Goal: Book appointment/travel/reservation

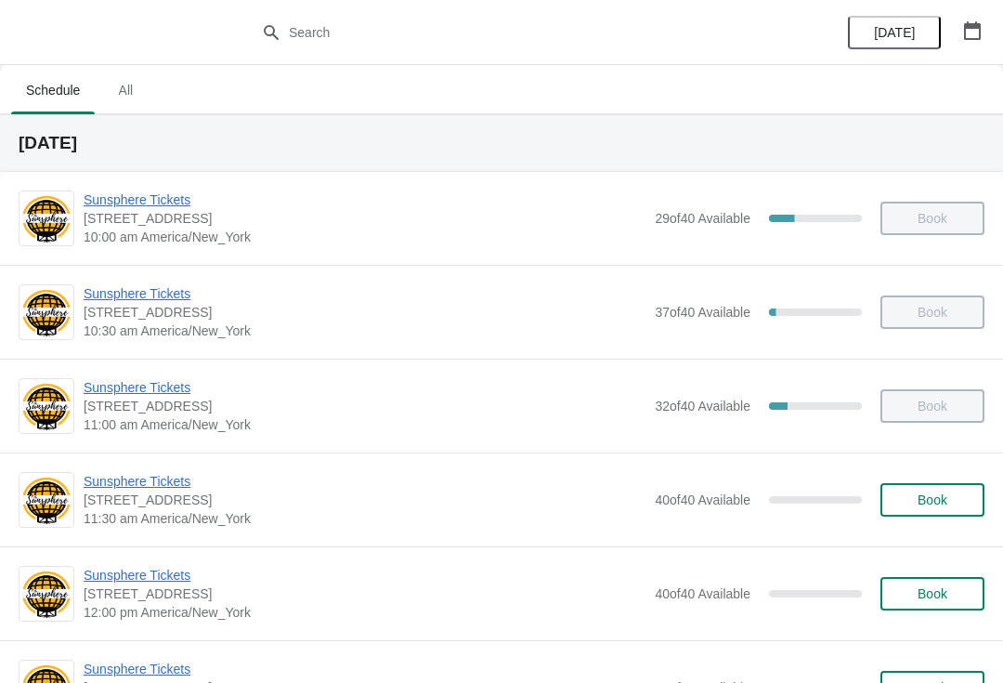
click at [942, 507] on span "Book" at bounding box center [933, 499] width 30 height 15
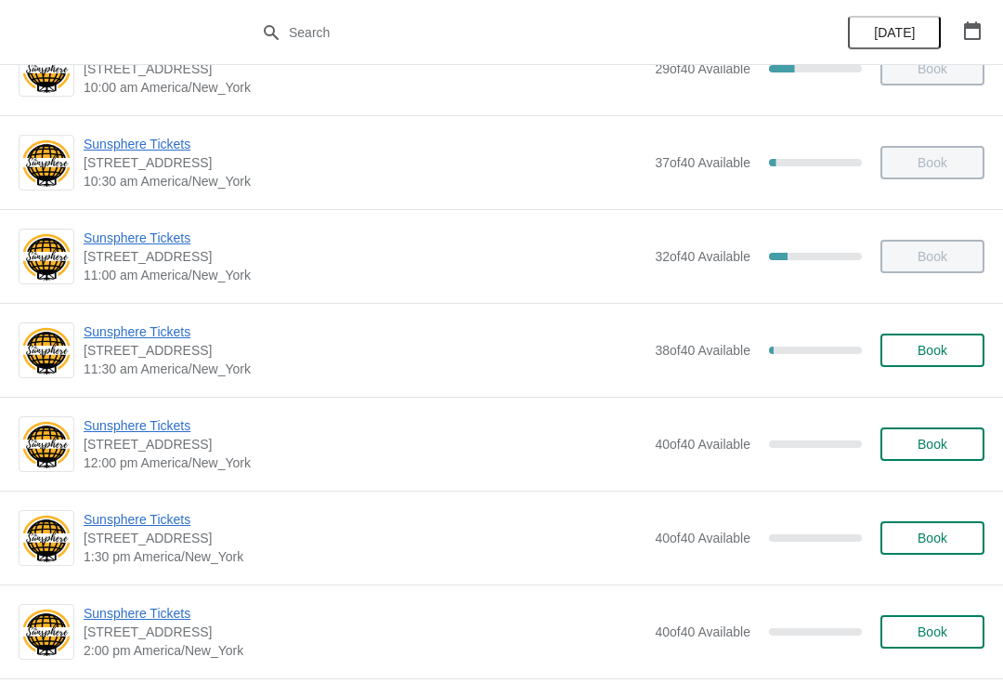
scroll to position [151, 0]
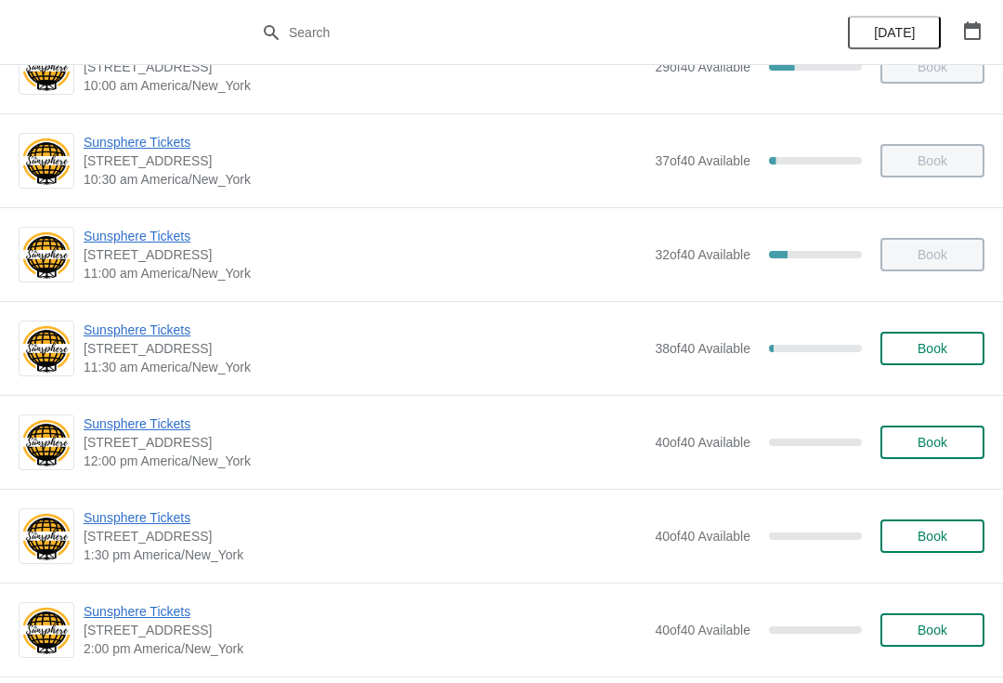
click at [921, 364] on button "Book" at bounding box center [933, 348] width 104 height 33
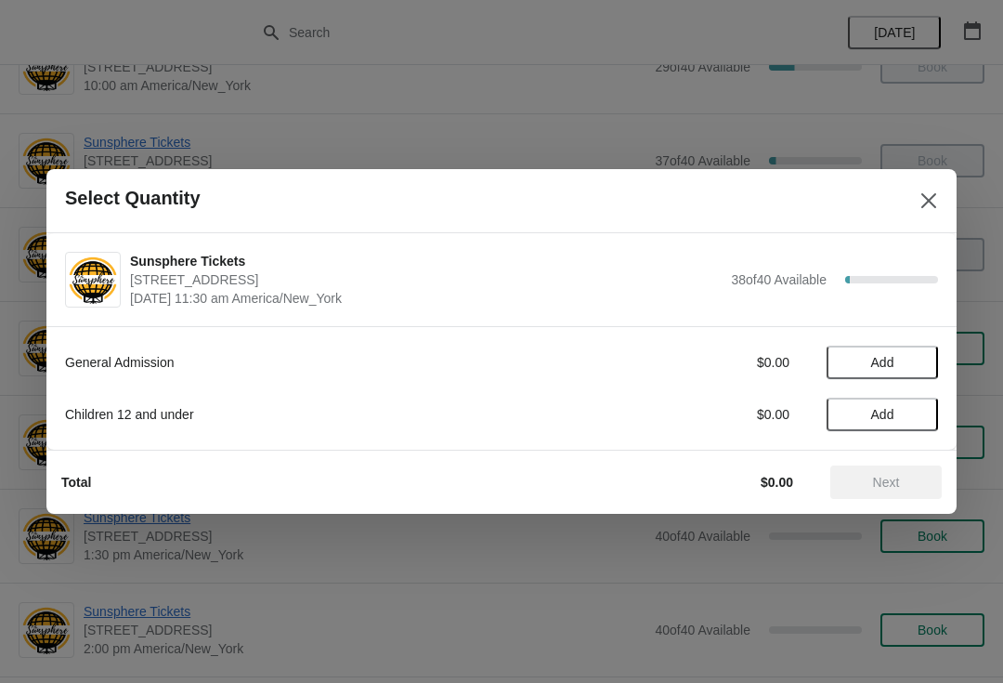
click at [919, 347] on button "Add" at bounding box center [882, 362] width 111 height 33
click at [910, 370] on icon at bounding box center [915, 363] width 20 height 20
click at [891, 477] on span "Next" at bounding box center [886, 482] width 27 height 15
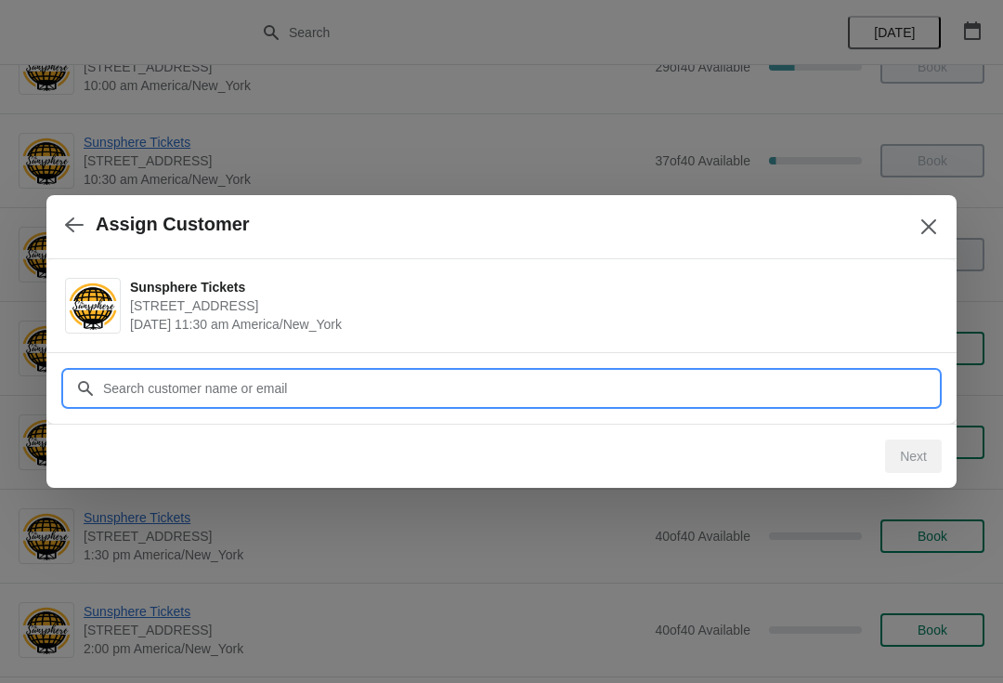
click at [839, 386] on input "Customer" at bounding box center [520, 388] width 836 height 33
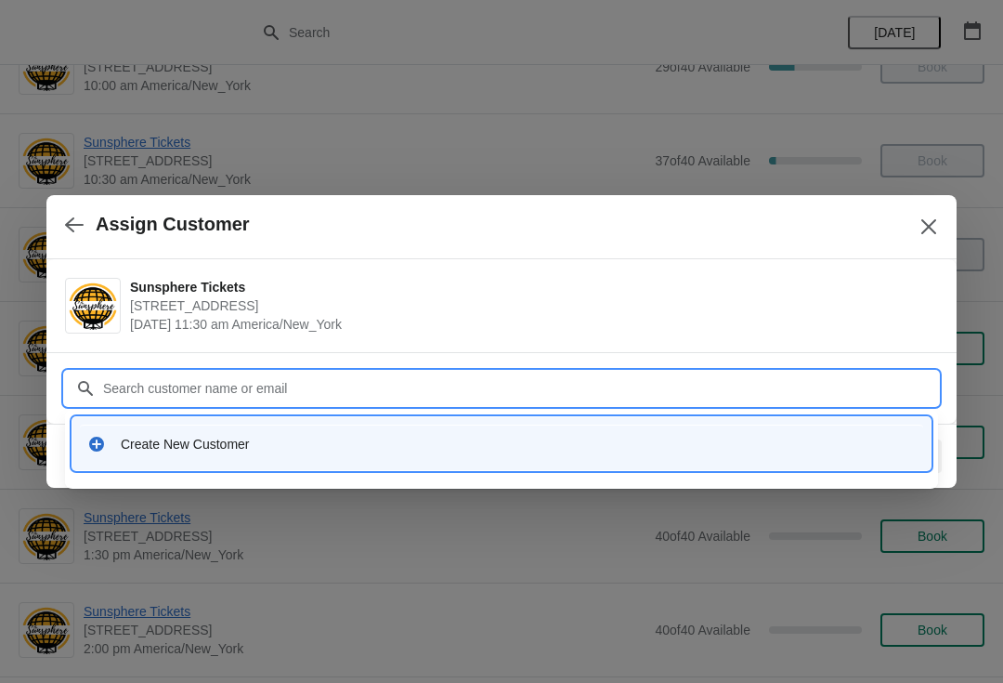
click at [405, 431] on div "Create New Customer" at bounding box center [502, 444] width 844 height 38
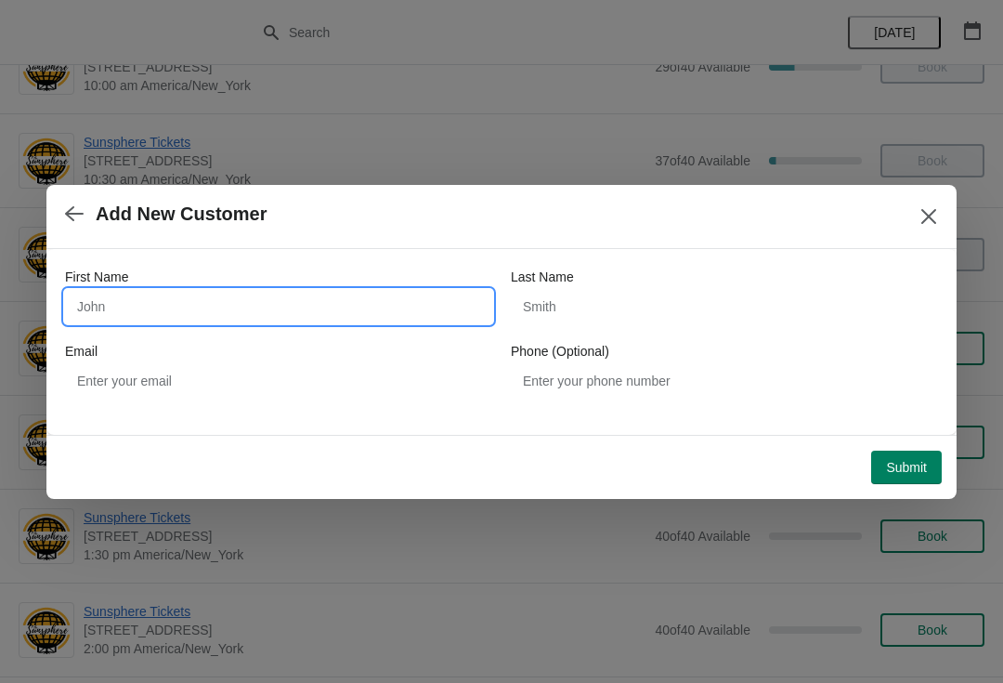
click at [272, 301] on input "First Name" at bounding box center [278, 306] width 427 height 33
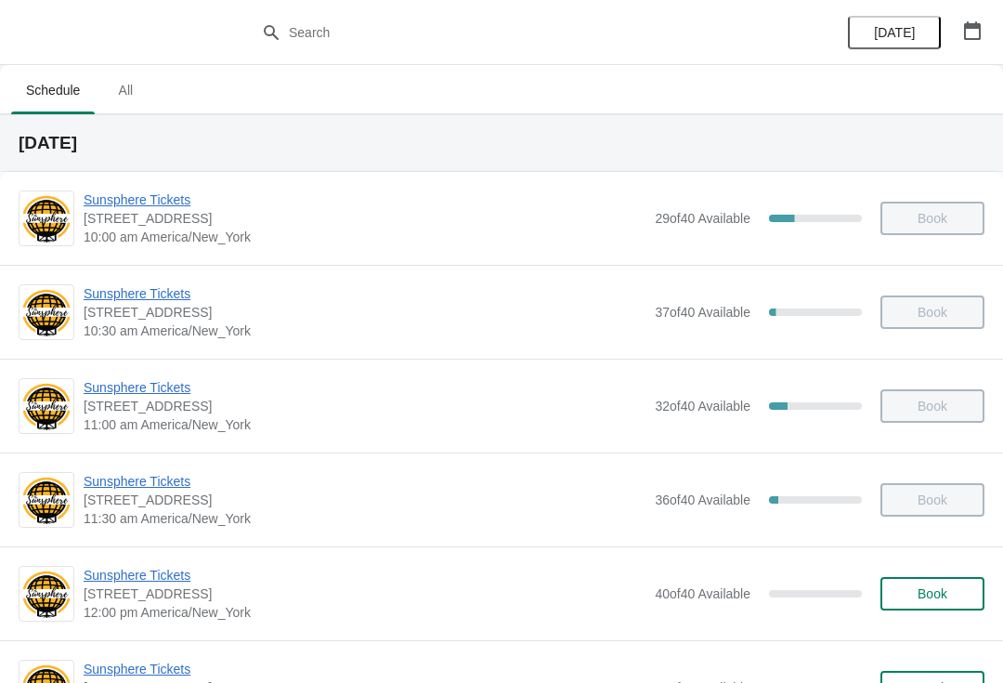
click at [938, 596] on span "Book" at bounding box center [933, 593] width 30 height 15
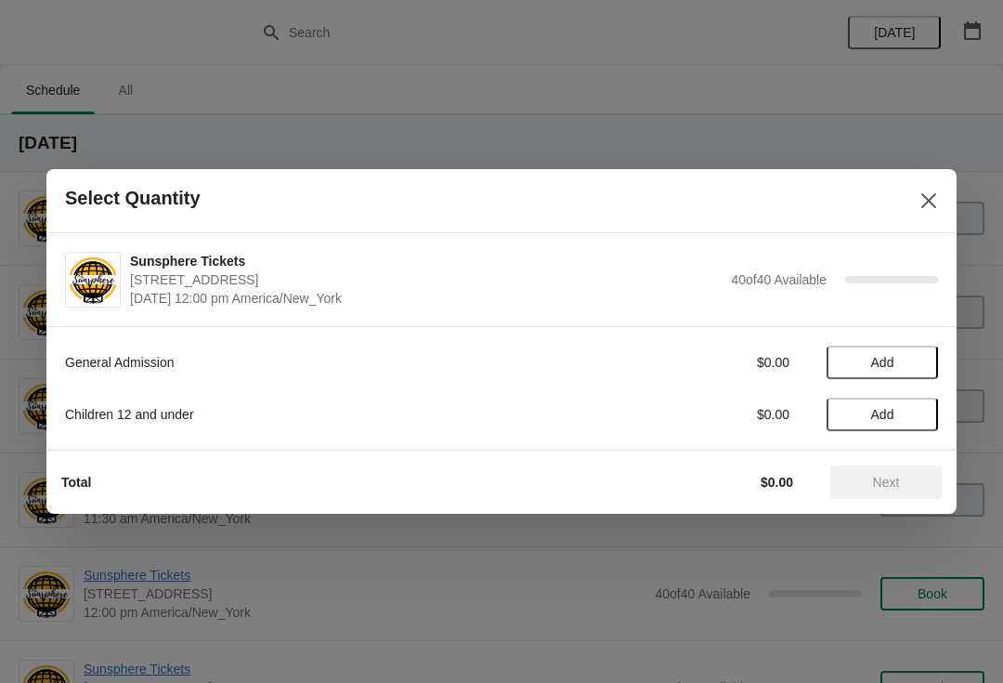
click at [919, 348] on button "Add" at bounding box center [882, 362] width 111 height 33
click at [914, 365] on icon at bounding box center [914, 363] width 7 height 7
click at [890, 478] on span "Next" at bounding box center [886, 482] width 27 height 15
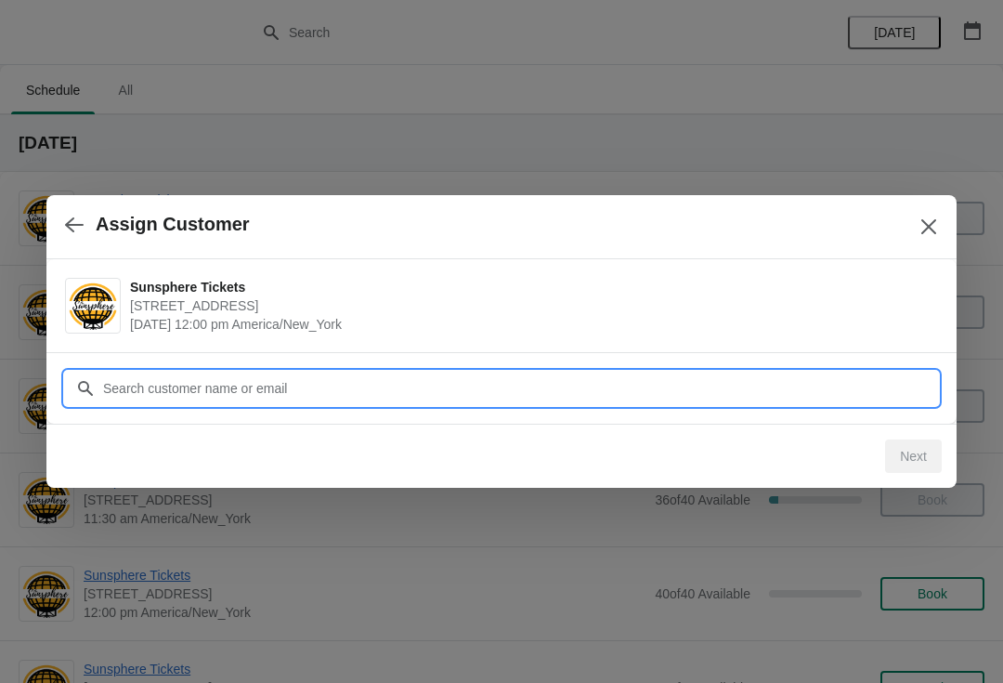
click at [840, 395] on input "Customer" at bounding box center [520, 388] width 836 height 33
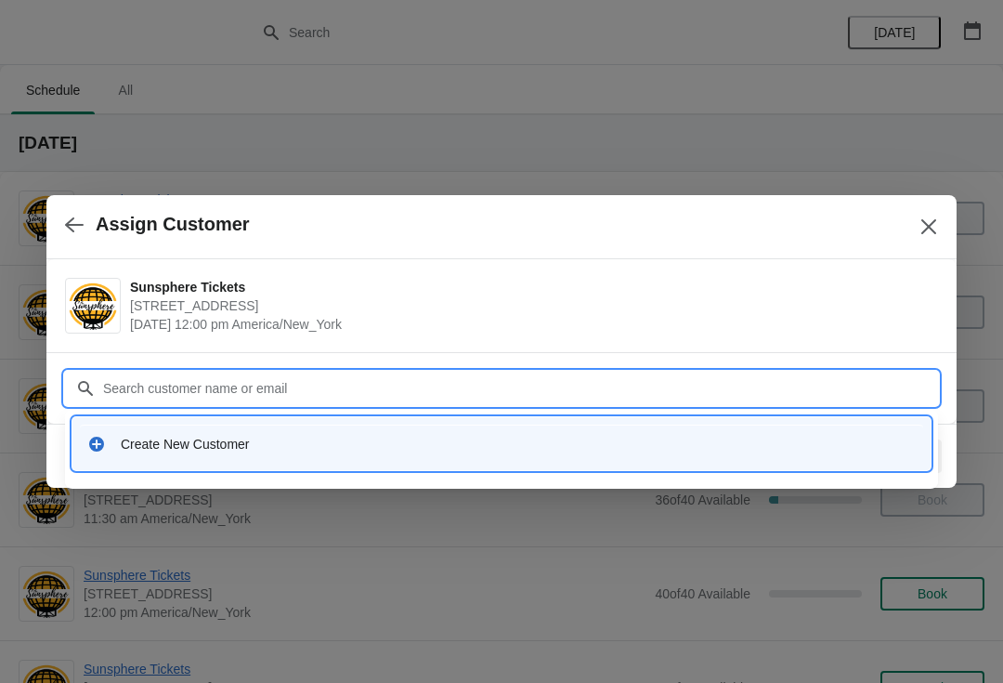
click at [398, 452] on div "Create New Customer" at bounding box center [518, 444] width 795 height 19
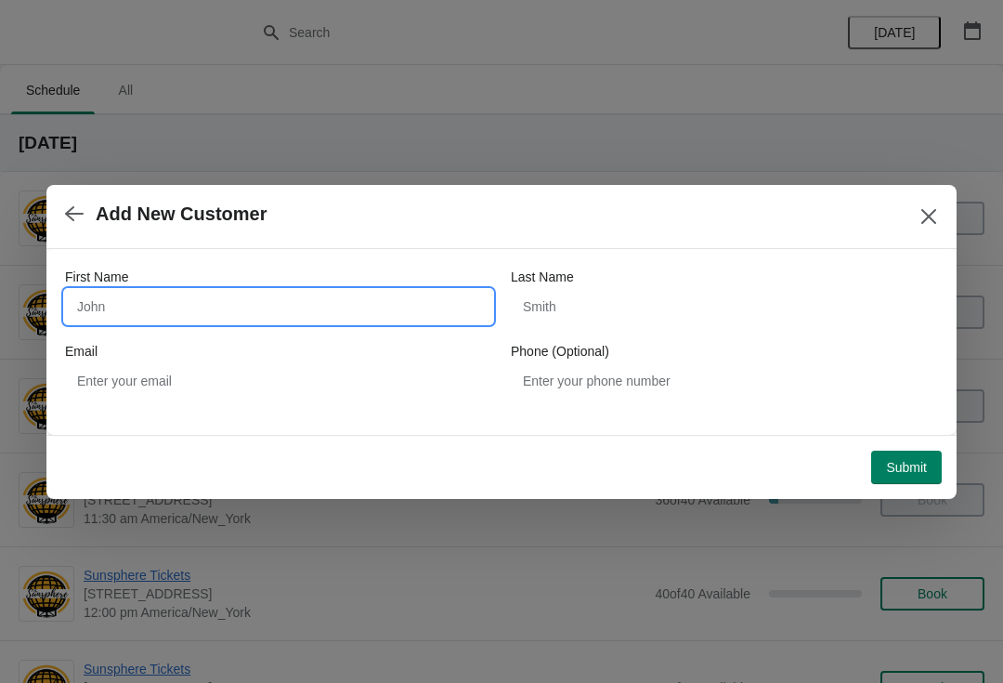
click at [248, 315] on input "First Name" at bounding box center [278, 306] width 427 height 33
type input "W"
click at [905, 439] on div "Submit" at bounding box center [494, 460] width 896 height 48
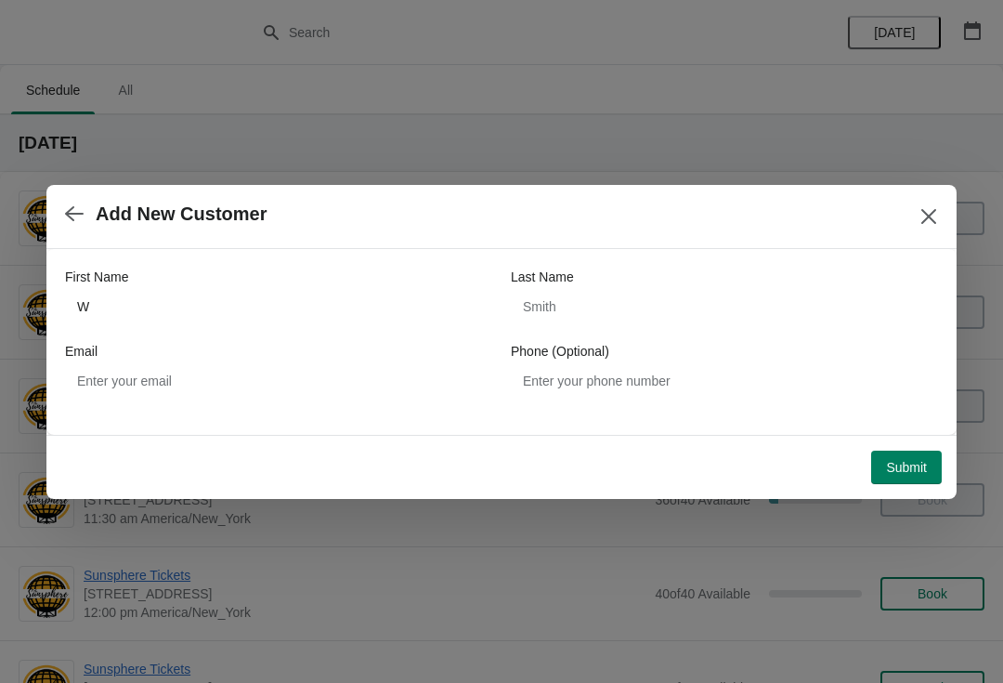
click at [903, 460] on span "Submit" at bounding box center [906, 467] width 41 height 15
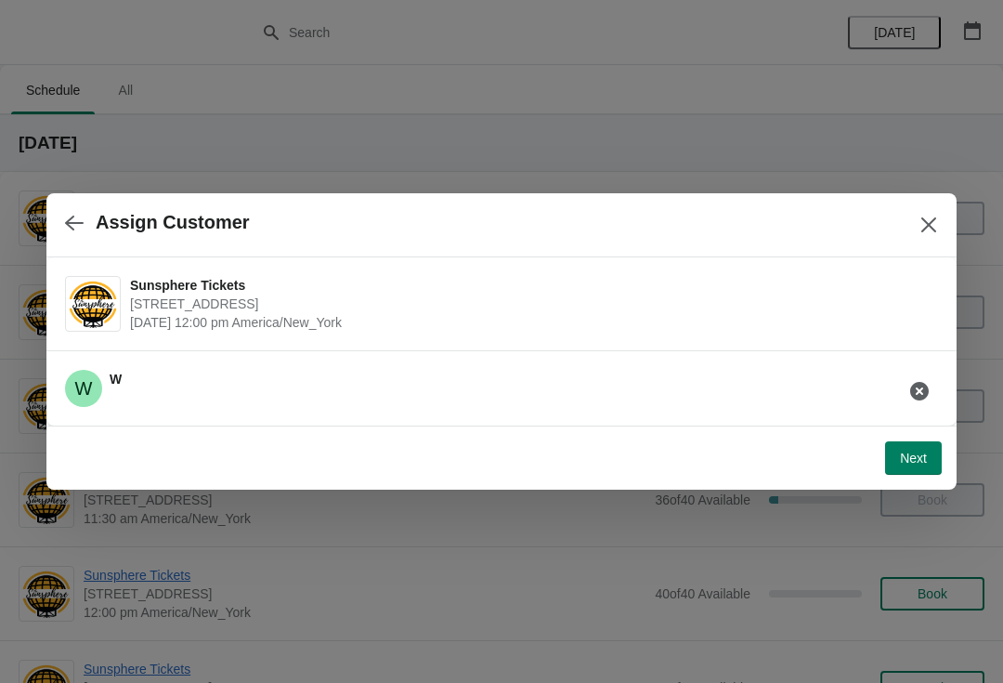
click at [88, 230] on button "button" at bounding box center [74, 222] width 33 height 36
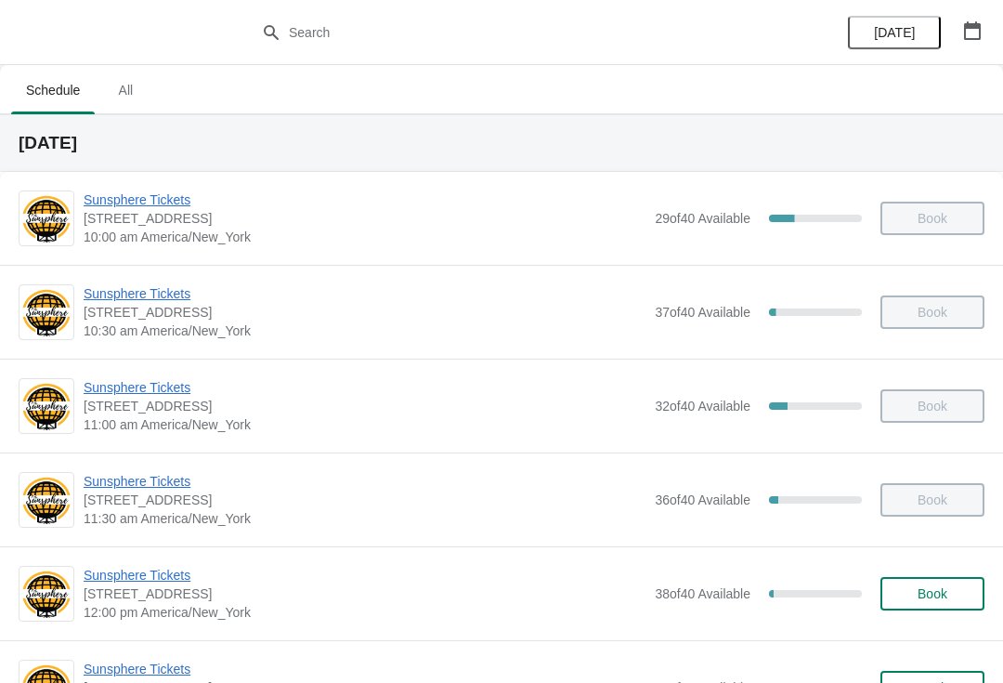
click at [910, 559] on div "Sunsphere Tickets [STREET_ADDRESS] 12:00 pm [GEOGRAPHIC_DATA]/New_York 38 of 40…" at bounding box center [501, 593] width 1003 height 94
click at [913, 606] on button "Book" at bounding box center [933, 593] width 104 height 33
